Goal: Task Accomplishment & Management: Use online tool/utility

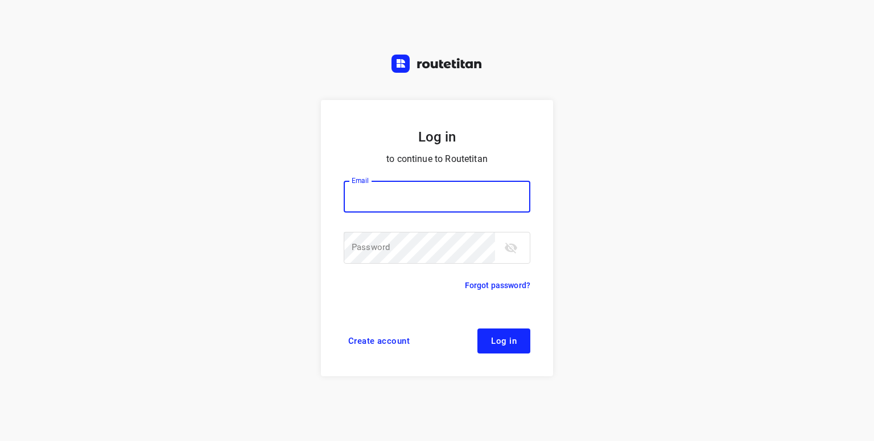
click at [385, 200] on input "email" at bounding box center [437, 197] width 187 height 32
type input "[PERSON_NAME][EMAIL_ADDRESS][DOMAIN_NAME]"
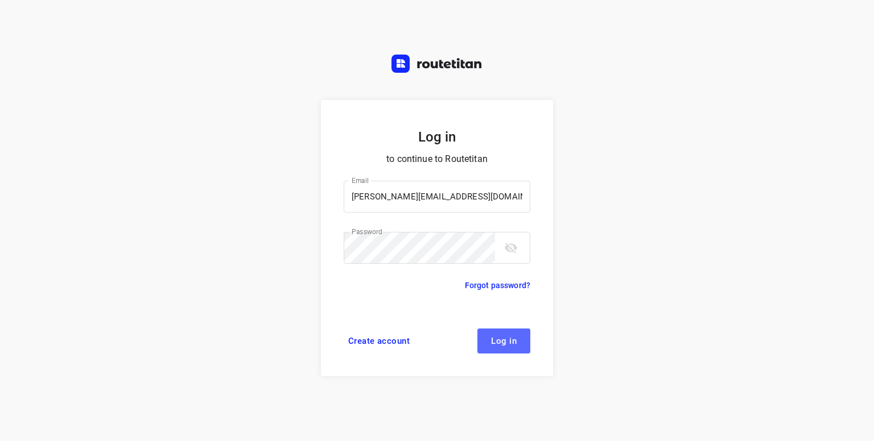
click at [505, 341] on span "Log in" at bounding box center [504, 341] width 26 height 9
click at [508, 338] on span "Log in" at bounding box center [504, 341] width 26 height 9
click at [619, 298] on div "Log in to continue to Routetitan Email p.hilderson@telenet.be Email ​ Password …" at bounding box center [437, 220] width 874 height 441
click at [504, 337] on span "Log in" at bounding box center [504, 341] width 26 height 9
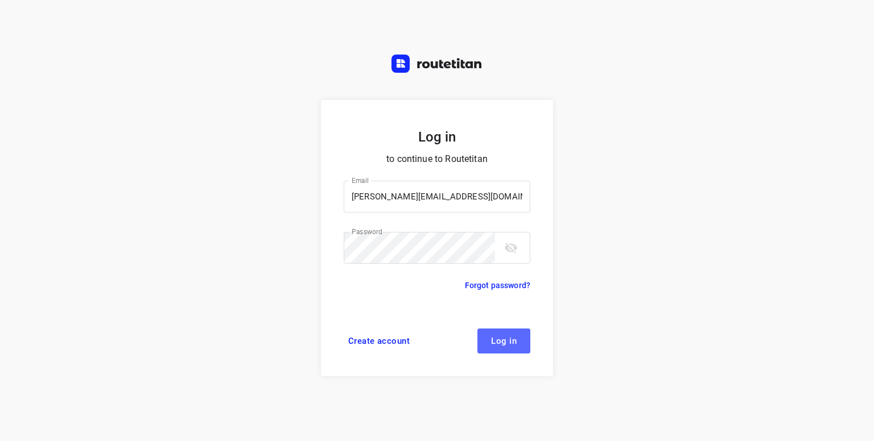
click at [501, 338] on span "Log in" at bounding box center [504, 341] width 26 height 9
click at [505, 342] on span "Log in" at bounding box center [504, 341] width 26 height 9
click at [506, 339] on span "Log in" at bounding box center [504, 341] width 26 height 9
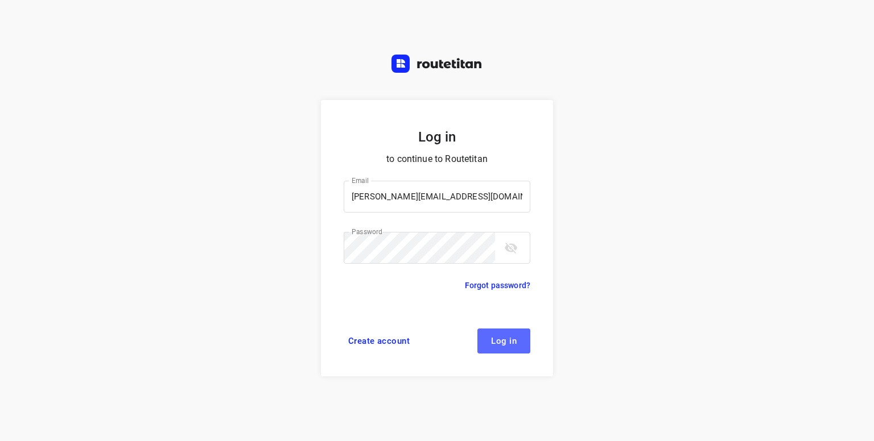
click at [502, 350] on button "Log in" at bounding box center [503, 341] width 53 height 25
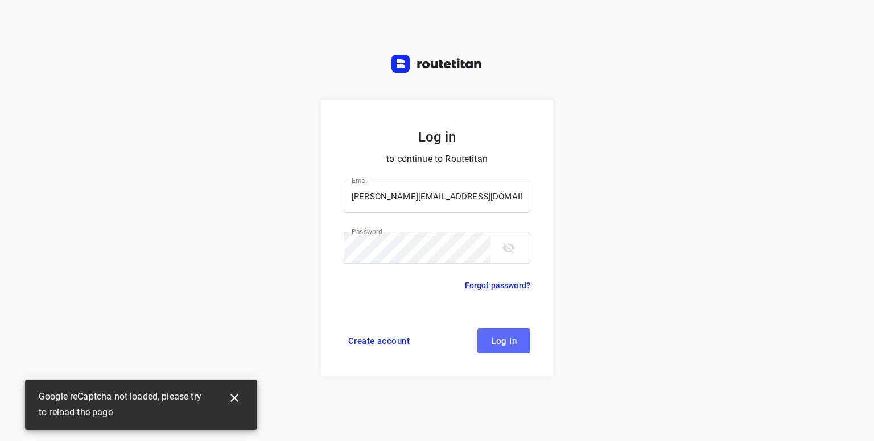
click at [502, 350] on button "Log in" at bounding box center [503, 341] width 53 height 25
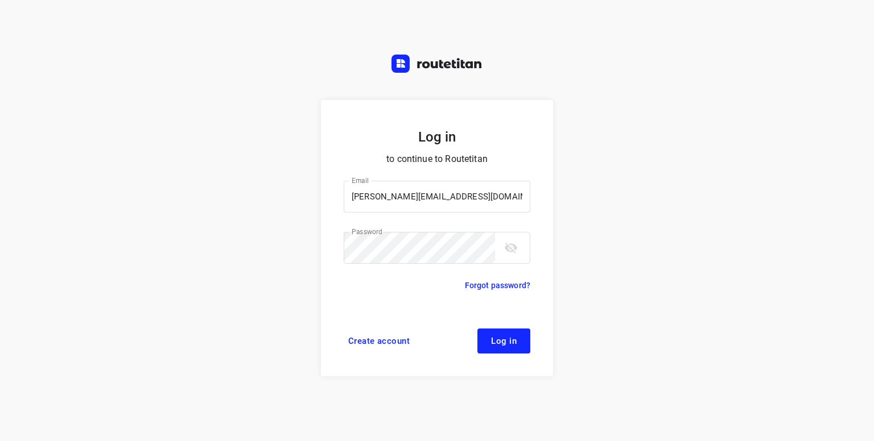
click at [780, 117] on div "Log in to continue to Routetitan Email p.hilderson@telenet.be Email ​ Password …" at bounding box center [437, 220] width 874 height 441
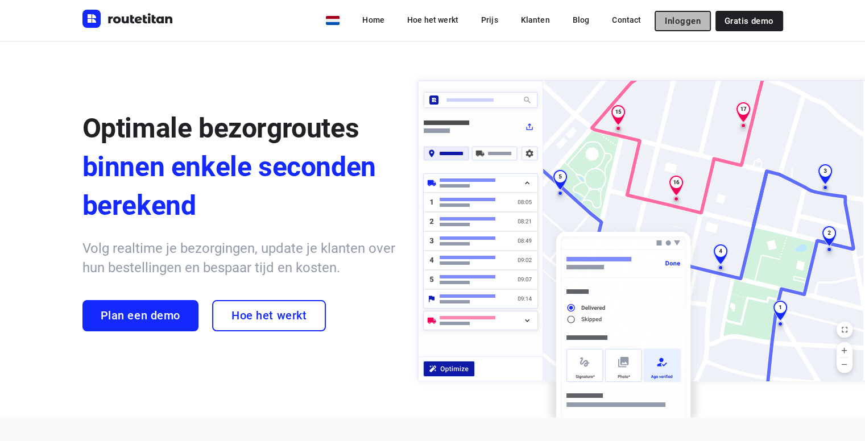
click at [694, 23] on span "Inloggen" at bounding box center [682, 20] width 35 height 9
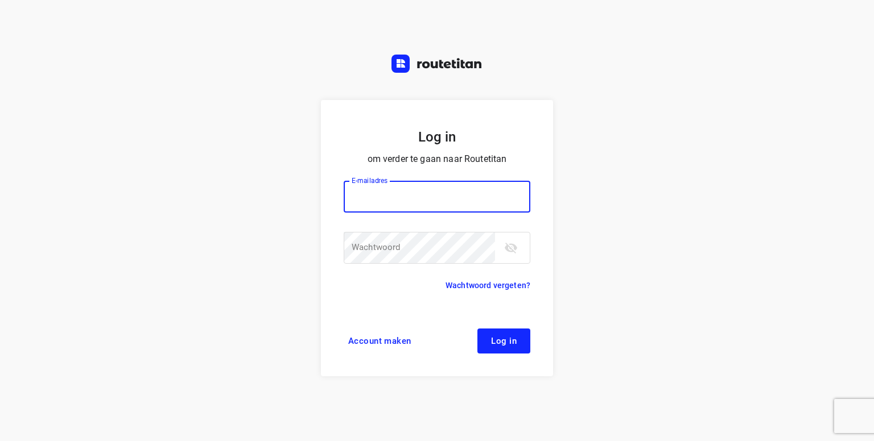
click at [393, 197] on input "email" at bounding box center [437, 197] width 187 height 32
type input "p.hilderson@telenet.be"
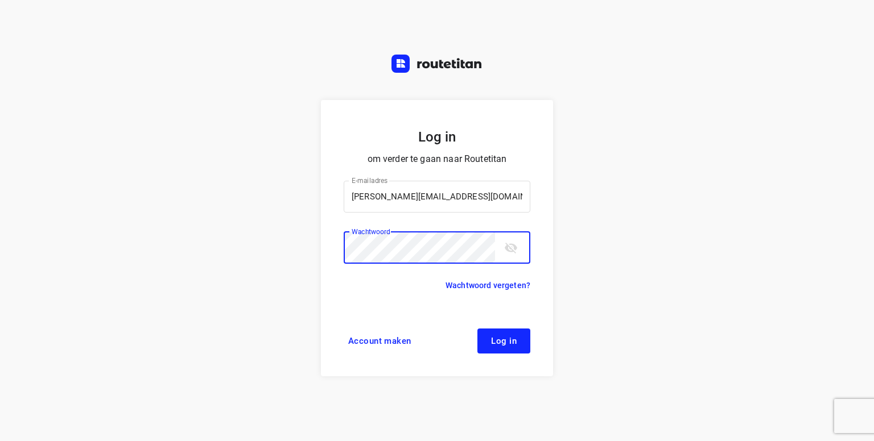
click at [510, 340] on span "Log in" at bounding box center [504, 341] width 26 height 9
click at [493, 344] on span "Log in" at bounding box center [504, 341] width 26 height 9
click at [510, 246] on icon "toggle password visibility" at bounding box center [511, 248] width 14 height 14
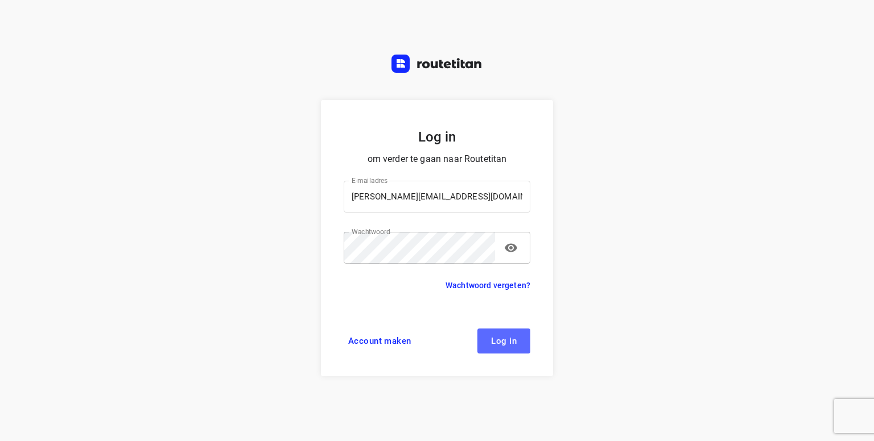
click at [503, 343] on span "Log in" at bounding box center [504, 341] width 26 height 9
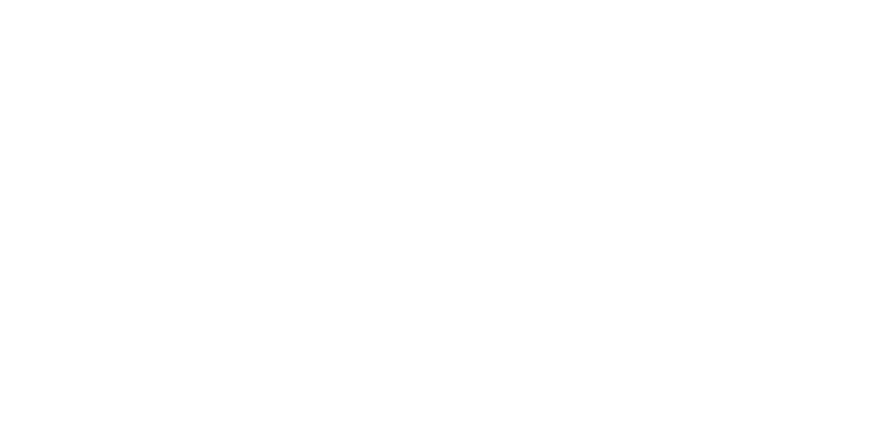
click at [543, 0] on html at bounding box center [437, 0] width 874 height 0
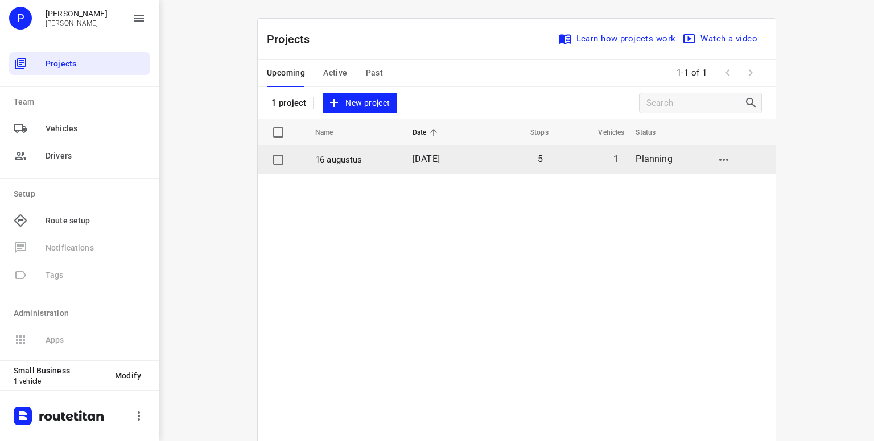
click at [338, 157] on p "16 augustus" at bounding box center [355, 160] width 80 height 13
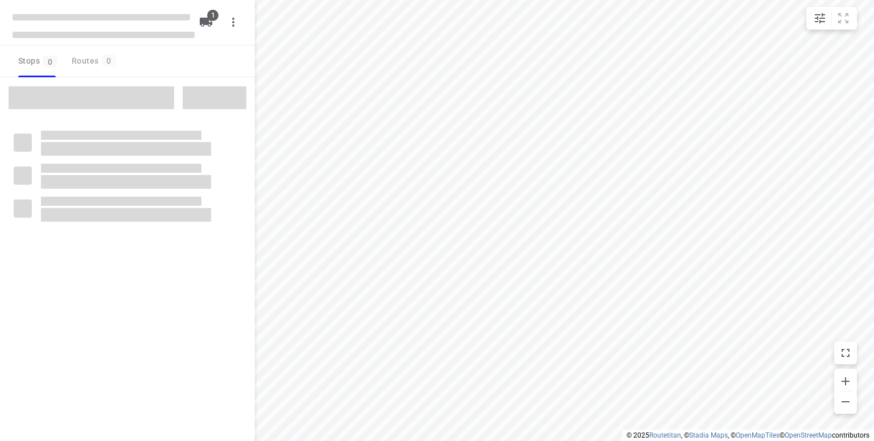
type input "distance"
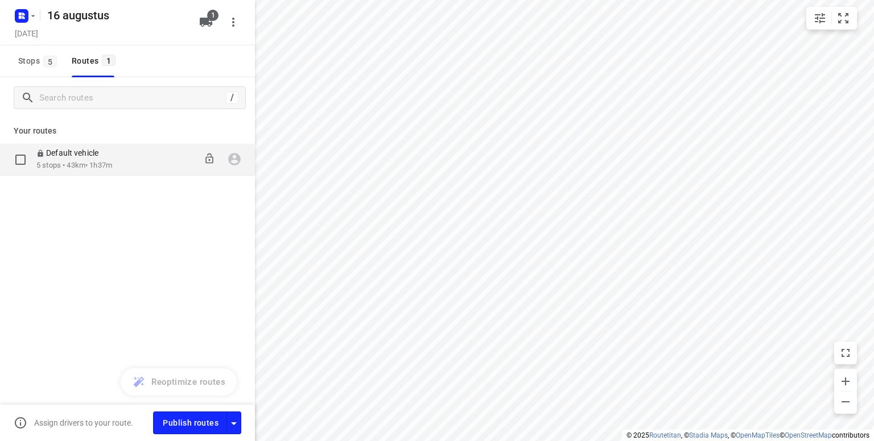
click at [64, 175] on div "Default vehicle 5 stops • 43km • 1h37m 08:00-09:37" at bounding box center [127, 160] width 255 height 32
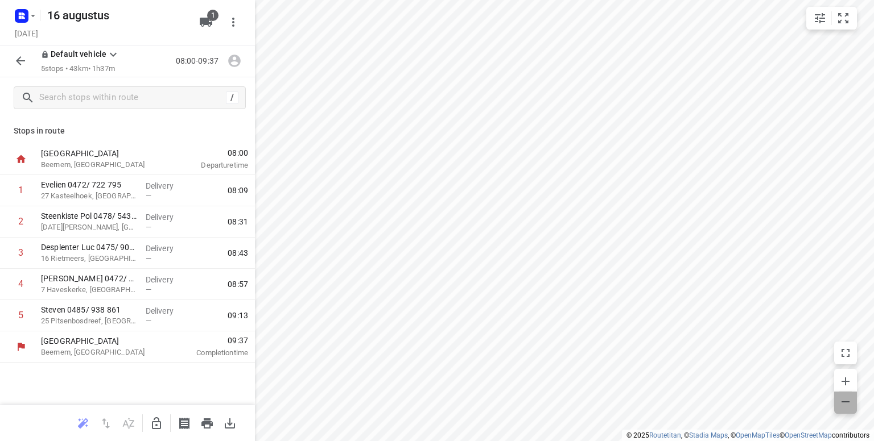
click at [843, 402] on icon "button" at bounding box center [845, 402] width 8 height 1
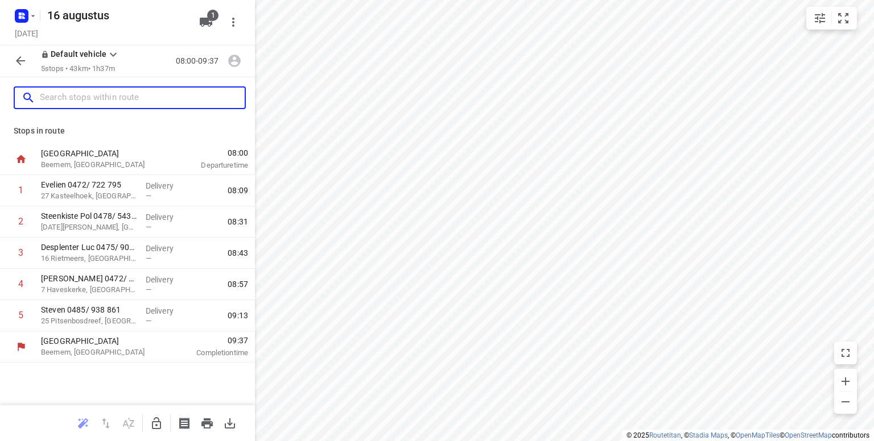
click at [77, 106] on input "text" at bounding box center [142, 98] width 205 height 18
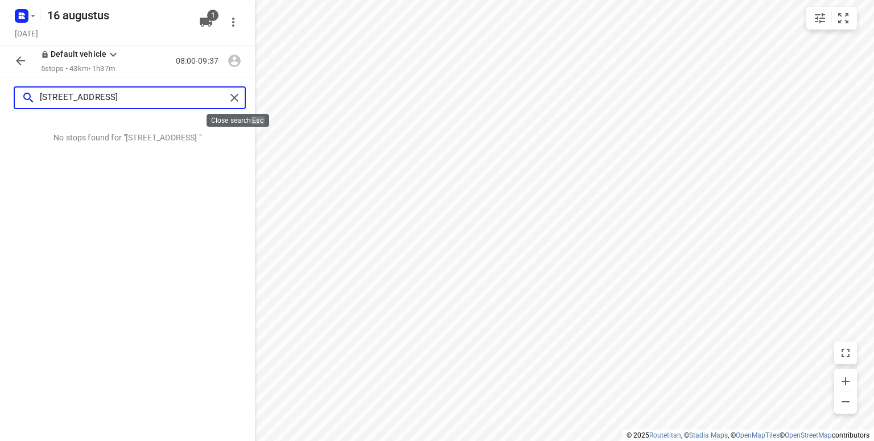
type input "[STREET_ADDRESS]"
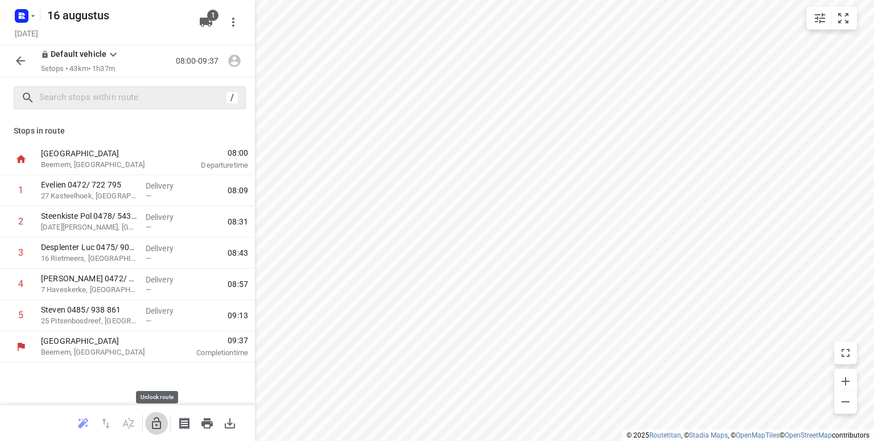
click at [158, 427] on icon "button" at bounding box center [157, 424] width 14 height 14
click at [158, 427] on icon "button" at bounding box center [156, 424] width 9 height 12
click at [67, 108] on div "/" at bounding box center [130, 97] width 232 height 23
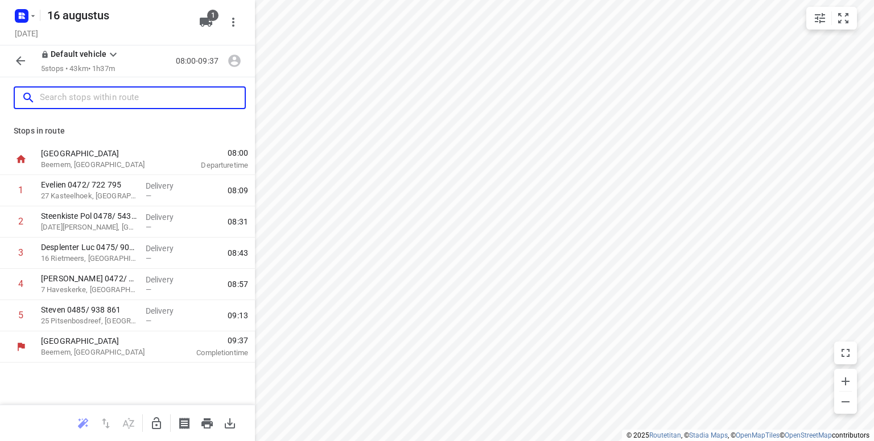
click at [65, 103] on input "text" at bounding box center [142, 98] width 205 height 18
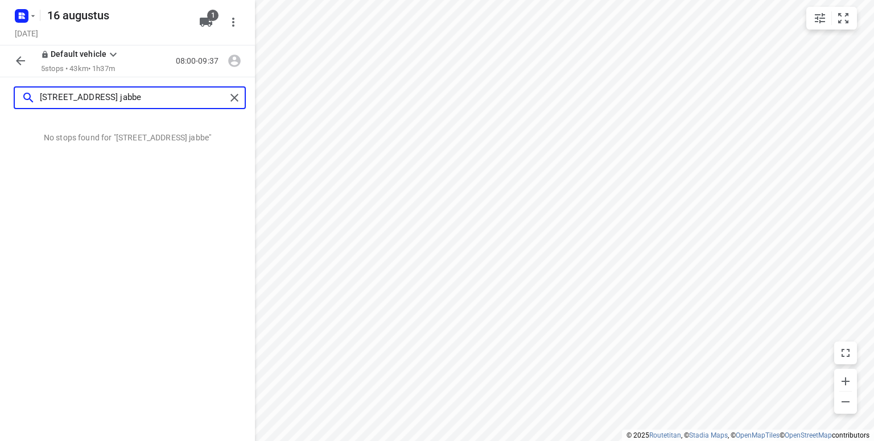
click at [75, 96] on input "leeuwerikstraat 18 jabbe" at bounding box center [133, 98] width 186 height 18
drag, startPoint x: 75, startPoint y: 96, endPoint x: 39, endPoint y: 153, distance: 67.5
click at [39, 153] on div "No stops found for "leeuwerikstraat 18 jabbe"" at bounding box center [127, 279] width 255 height 323
click at [139, 97] on input "leeuwerikstraat 18 jabbe" at bounding box center [133, 98] width 186 height 18
type input "leeuwerikstraat 18 jabbeke"
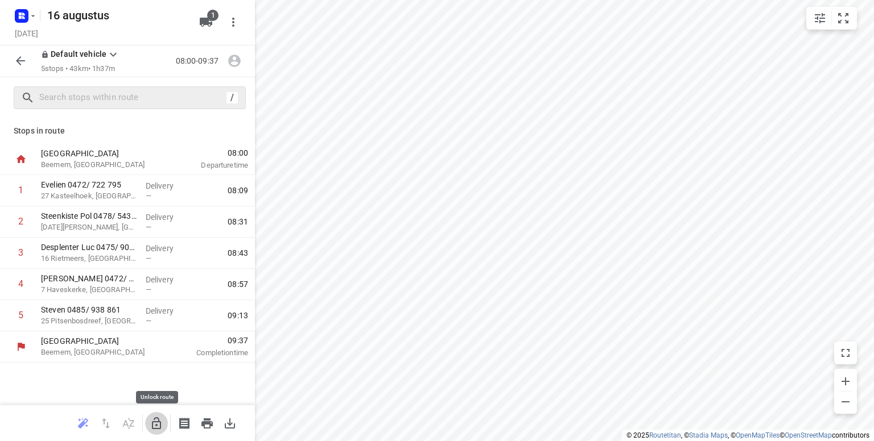
click at [160, 422] on icon "button" at bounding box center [156, 424] width 9 height 12
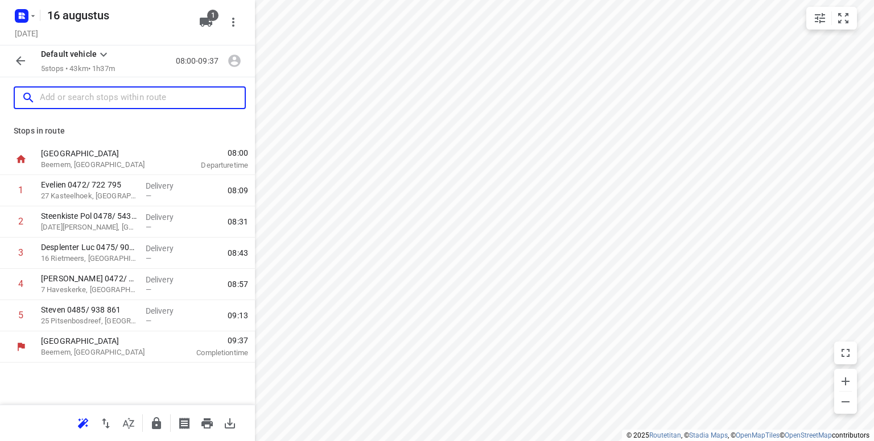
click at [52, 105] on input "text" at bounding box center [142, 98] width 205 height 18
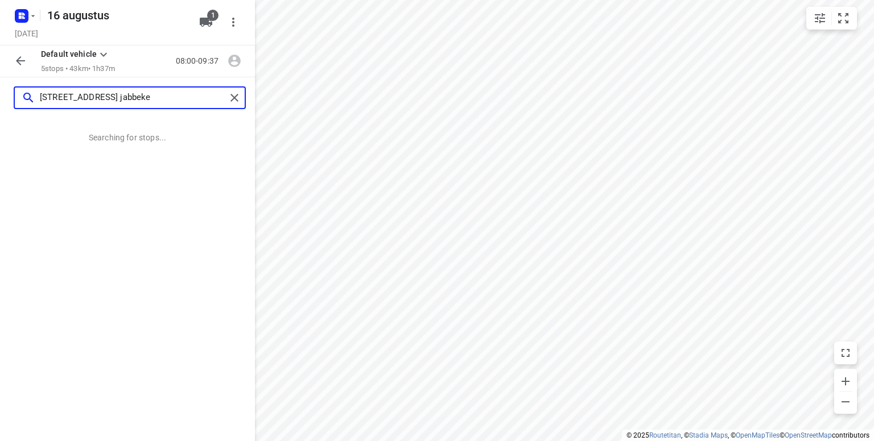
click at [160, 94] on input "leeuwerikstraat 18 jabbeke" at bounding box center [133, 98] width 186 height 18
click at [164, 92] on input "[STREET_ADDRESS]" at bounding box center [133, 98] width 186 height 18
click at [134, 101] on input "[STREET_ADDRESS]" at bounding box center [133, 98] width 186 height 18
type input "leeuweri"
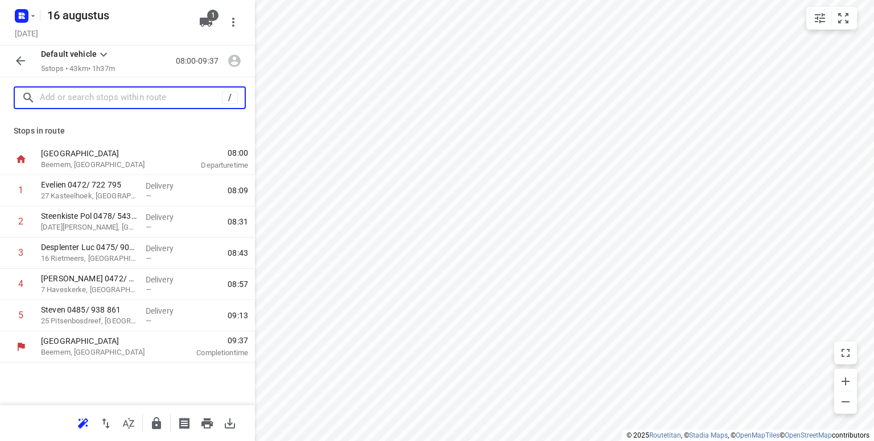
click at [99, 96] on input "text" at bounding box center [131, 98] width 182 height 18
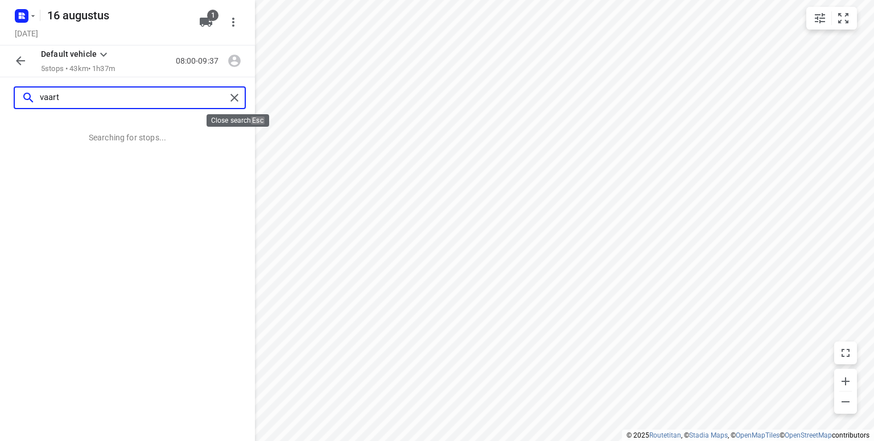
type input "vaart"
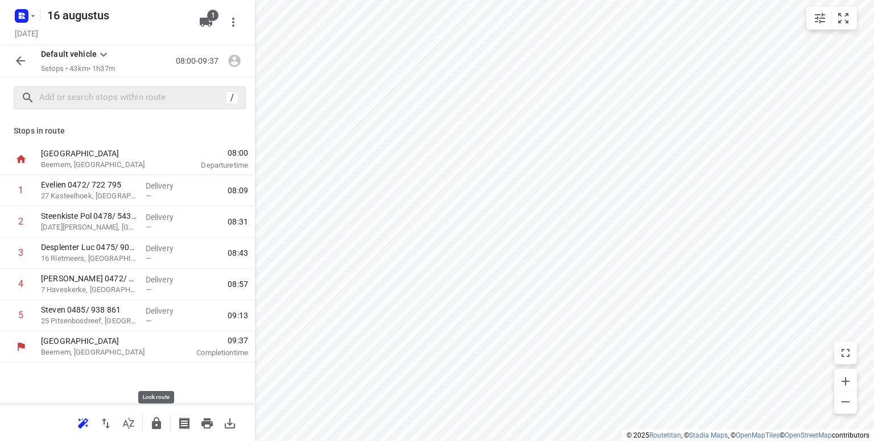
click at [157, 423] on icon "button" at bounding box center [156, 424] width 9 height 12
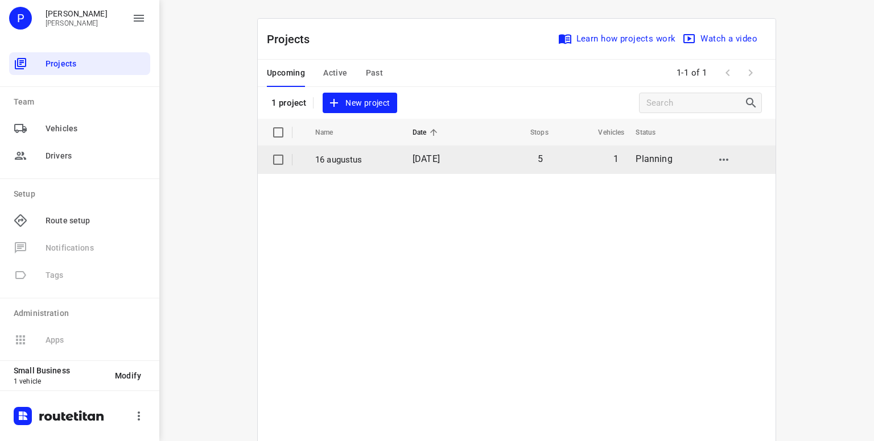
click at [341, 162] on p "16 augustus" at bounding box center [355, 160] width 80 height 13
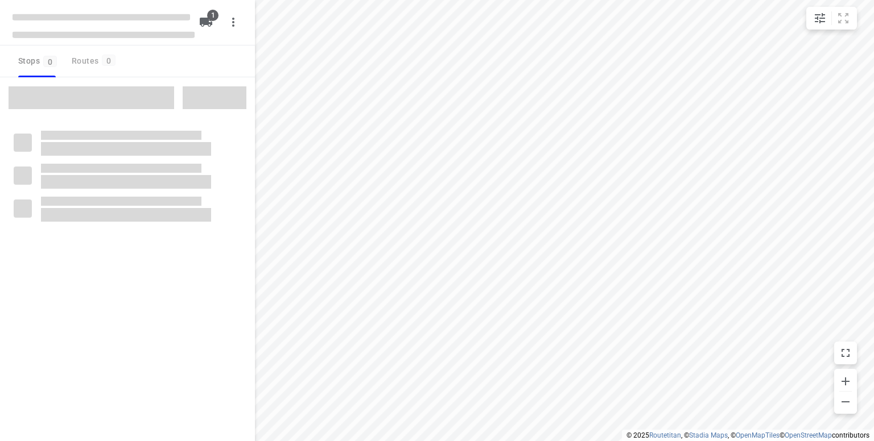
type input "distance"
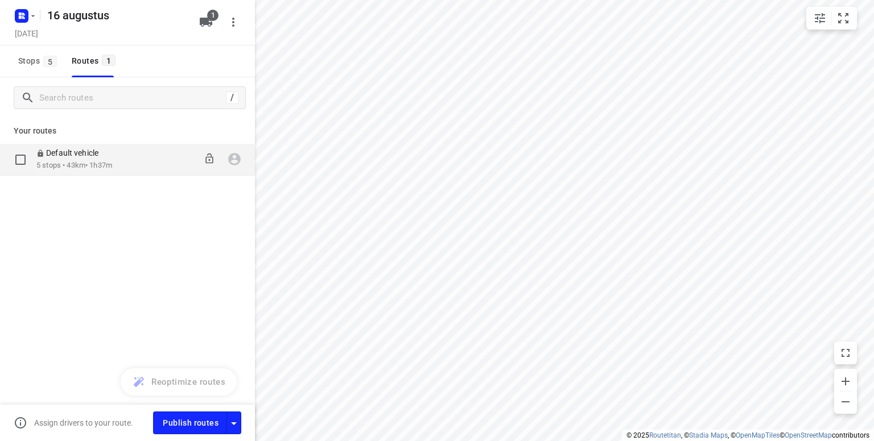
click at [96, 167] on p "5 stops • 43km • 1h37m" at bounding box center [74, 165] width 76 height 11
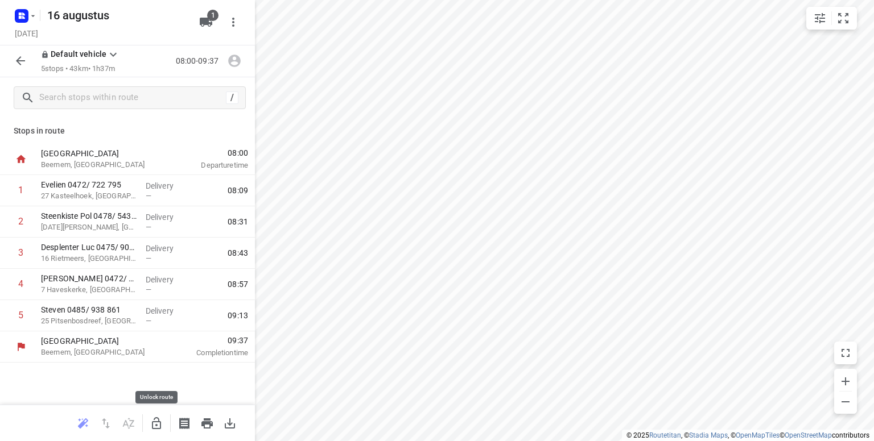
click at [155, 427] on icon "button" at bounding box center [157, 424] width 14 height 14
click at [59, 112] on div "/" at bounding box center [127, 97] width 255 height 41
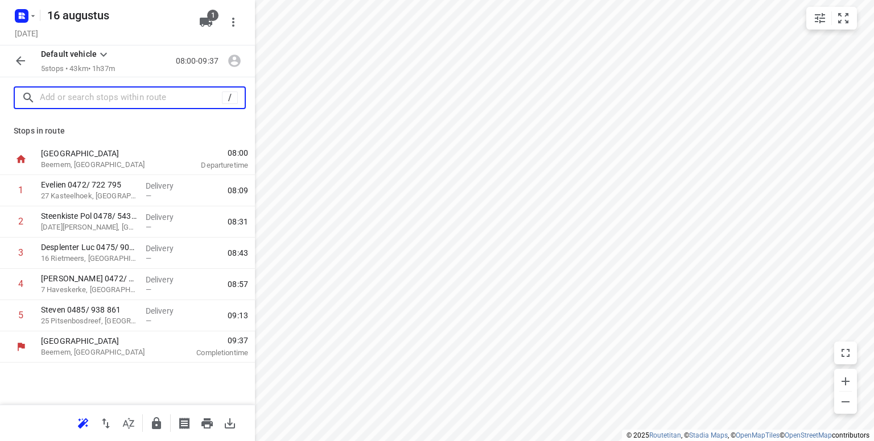
click at [55, 101] on input "text" at bounding box center [131, 98] width 182 height 18
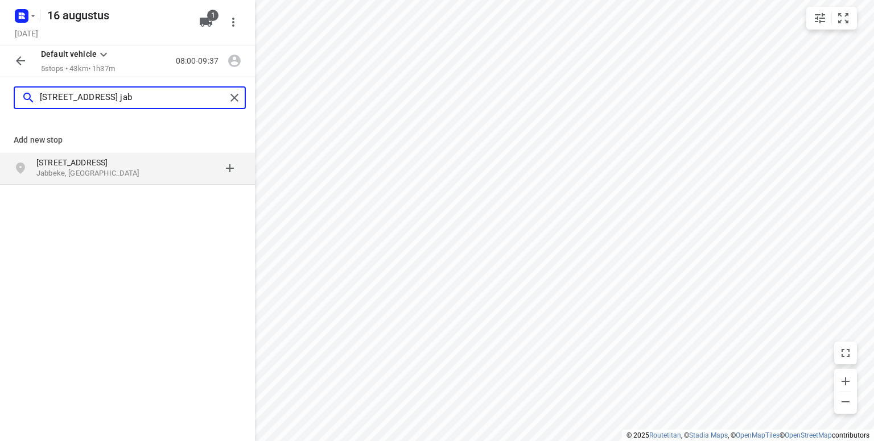
type input "[STREET_ADDRESS] jab"
click at [59, 165] on p "[STREET_ADDRESS]" at bounding box center [88, 162] width 105 height 11
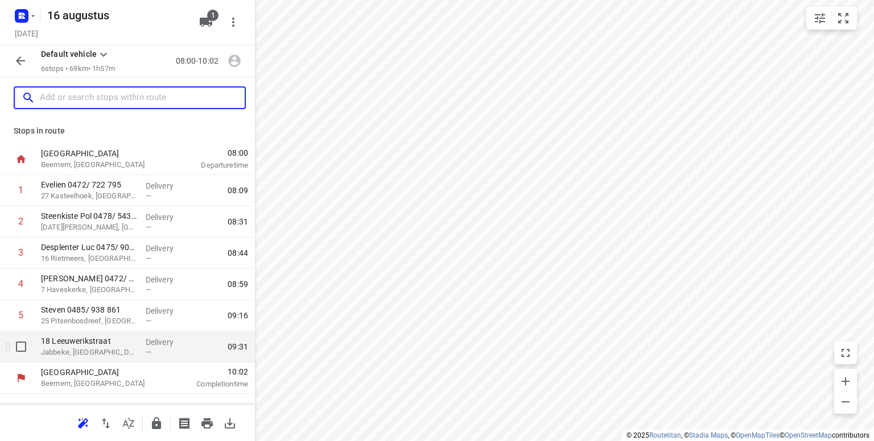
click at [81, 349] on p "Jabbeke, [GEOGRAPHIC_DATA]" at bounding box center [89, 352] width 96 height 11
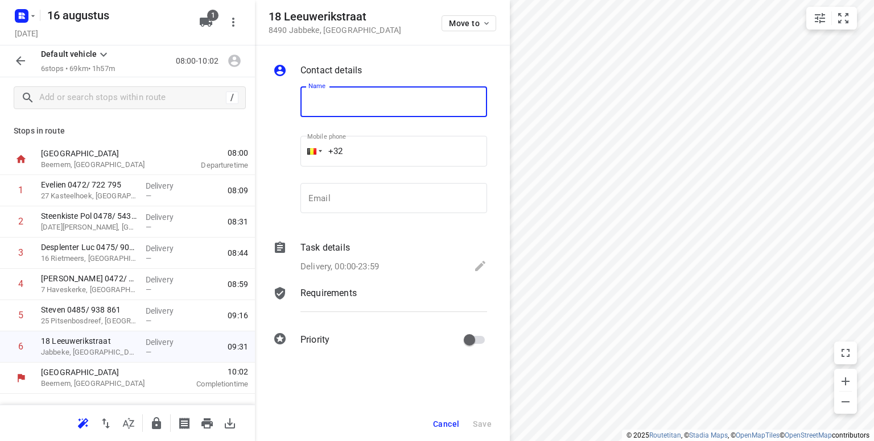
click at [335, 98] on input "text" at bounding box center [393, 101] width 187 height 31
type input "[PERSON_NAME] 0478/447 875"
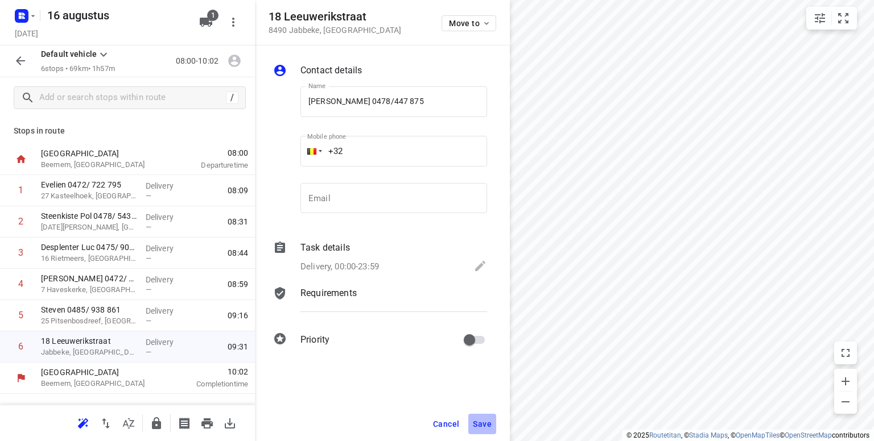
click at [478, 423] on span "Save" at bounding box center [482, 424] width 19 height 9
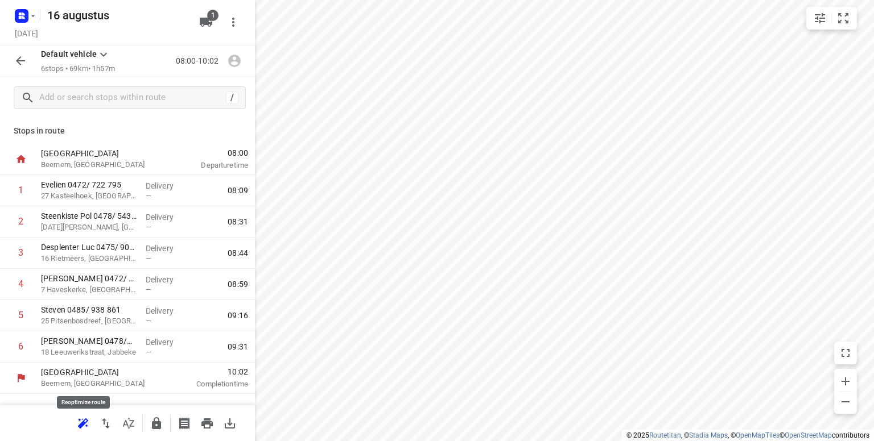
click at [85, 423] on icon "button" at bounding box center [83, 423] width 10 height 9
click at [844, 380] on icon "button" at bounding box center [845, 382] width 14 height 14
click at [850, 374] on span "button" at bounding box center [845, 381] width 23 height 16
click at [841, 381] on icon "button" at bounding box center [845, 382] width 14 height 14
click at [848, 407] on icon "button" at bounding box center [845, 402] width 14 height 14
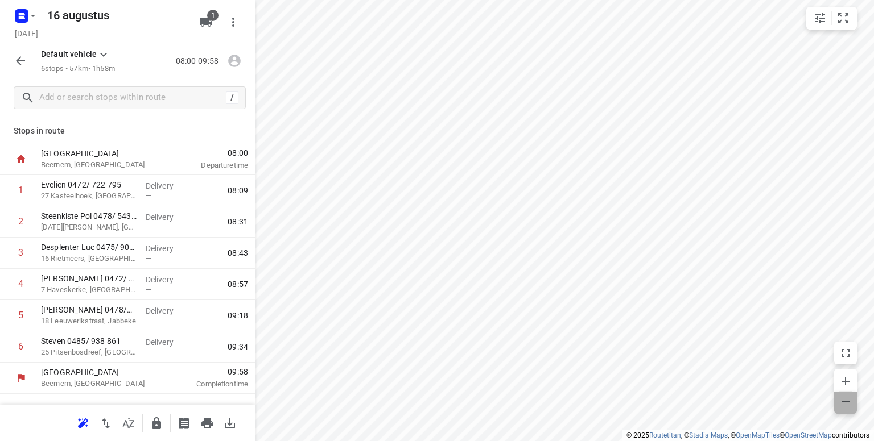
click at [848, 407] on icon "button" at bounding box center [845, 402] width 14 height 14
click at [209, 424] on icon "button" at bounding box center [206, 424] width 11 height 10
click at [848, 403] on icon "button" at bounding box center [845, 402] width 14 height 14
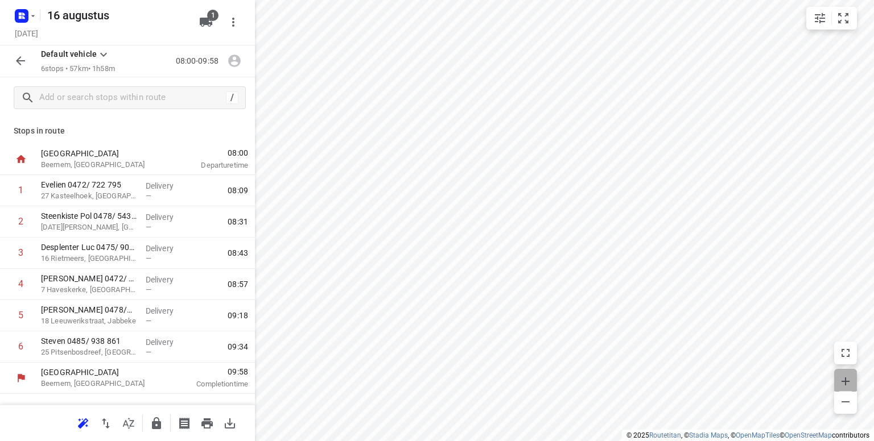
click at [844, 379] on icon "button" at bounding box center [845, 382] width 14 height 14
